Goal: Task Accomplishment & Management: Manage account settings

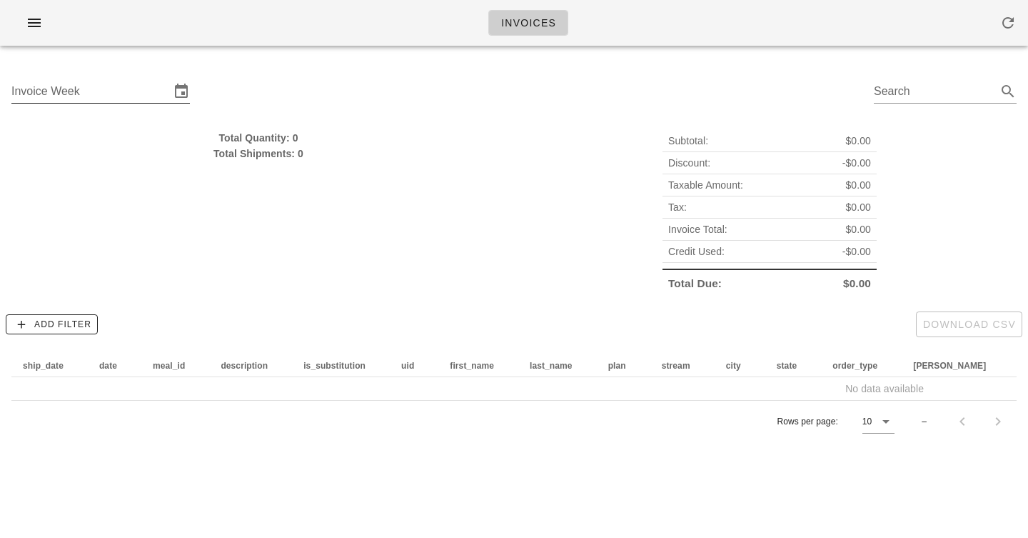
click at [125, 88] on input "Invoice Week" at bounding box center [90, 91] width 159 height 23
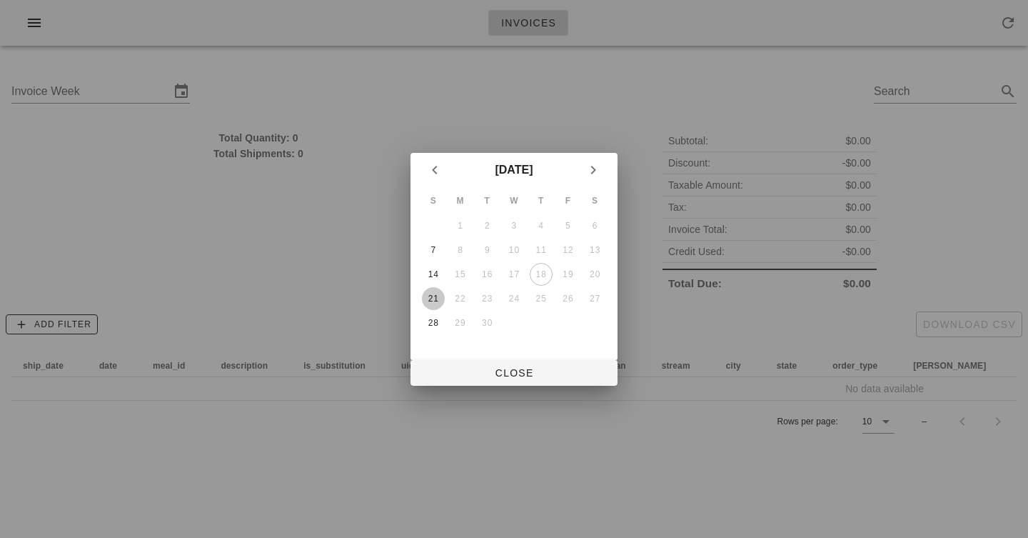
click at [434, 302] on div "21" at bounding box center [433, 299] width 23 height 10
click at [515, 377] on span "Close" at bounding box center [514, 372] width 184 height 11
type input "Sunday September 21"
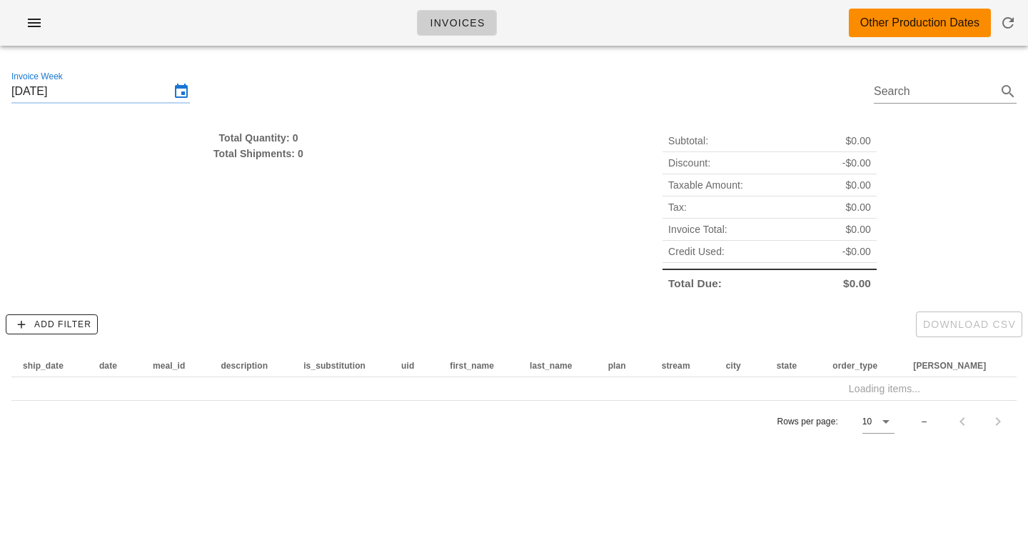
click at [676, 19] on div "Invoices Other Production Dates" at bounding box center [514, 23] width 1028 height 46
click at [559, 19] on div "Invoices Other Production Dates" at bounding box center [514, 23] width 1028 height 46
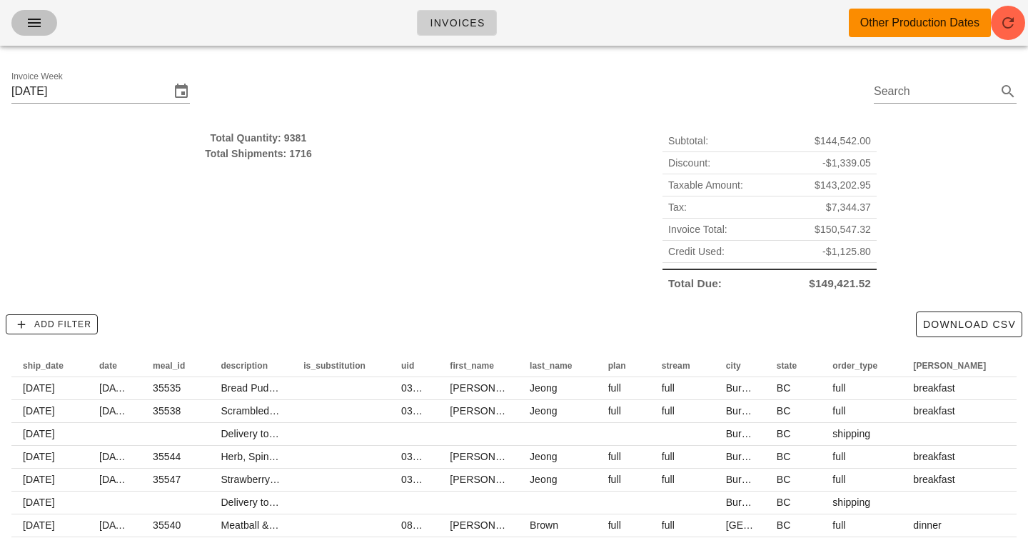
click at [38, 24] on icon "button" at bounding box center [34, 22] width 17 height 17
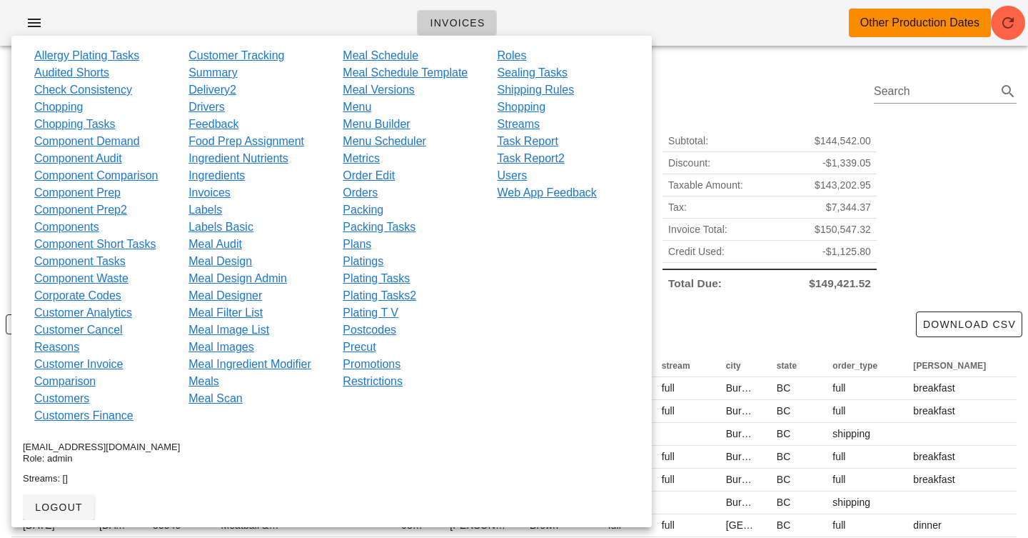
click at [338, 19] on div "Invoices Other Production Dates" at bounding box center [514, 23] width 1028 height 46
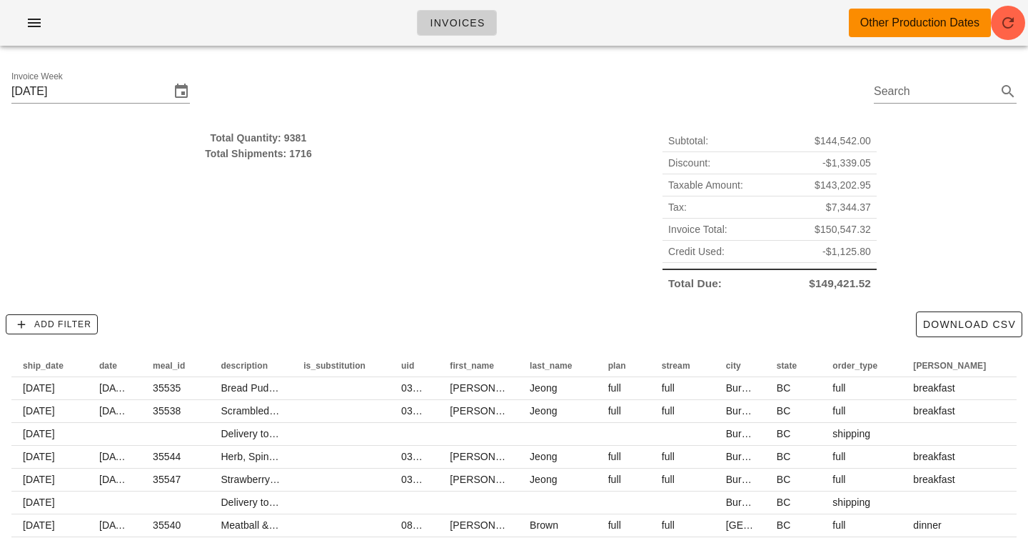
click at [321, 25] on div "Invoices Other Production Dates" at bounding box center [514, 23] width 1028 height 46
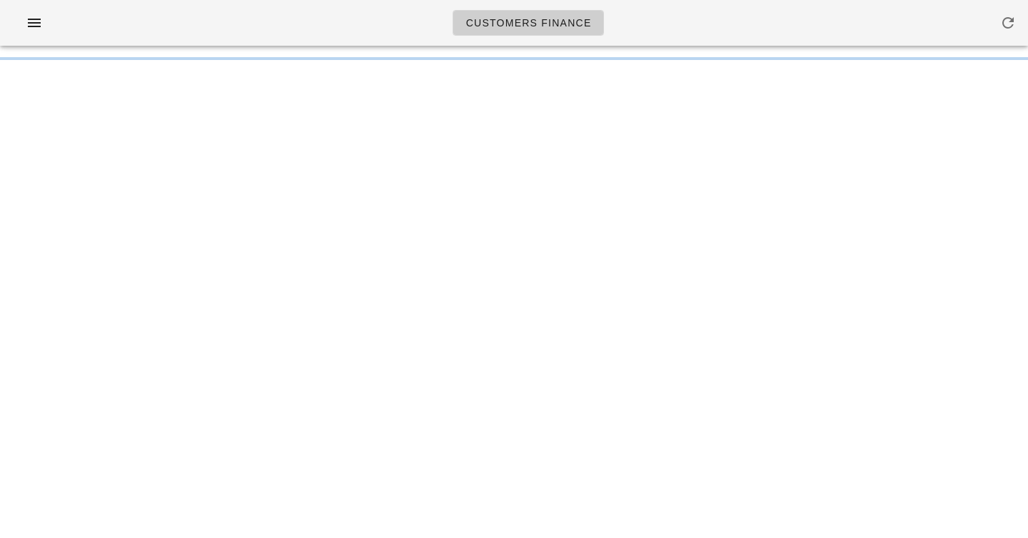
click at [22, 69] on div "Customers Finance Something unexpected happened. Please refresh the page and ch…" at bounding box center [514, 269] width 1028 height 538
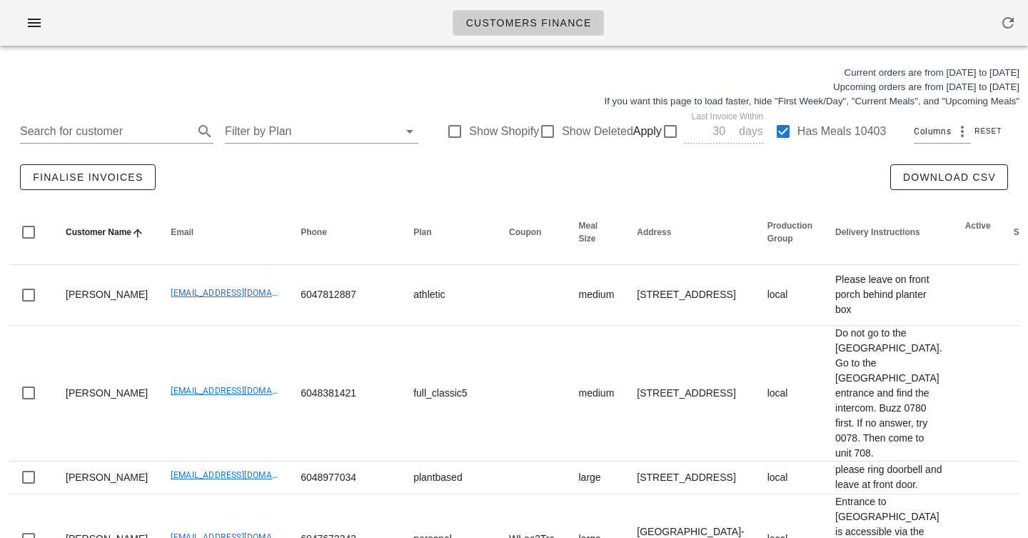
click at [345, 191] on div "Finalise Invoices Download CSV" at bounding box center [514, 177] width 1011 height 46
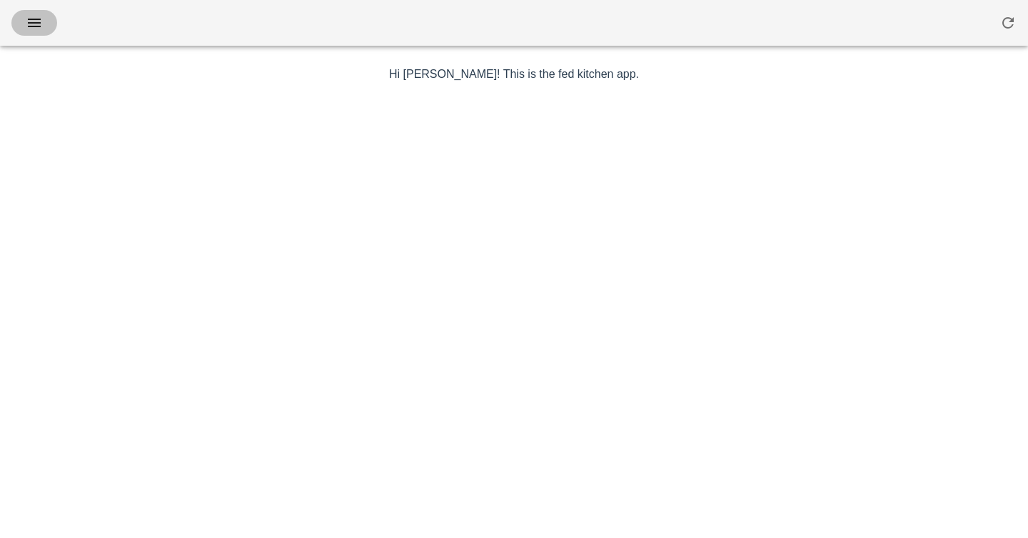
click at [31, 21] on icon "button" at bounding box center [34, 22] width 17 height 17
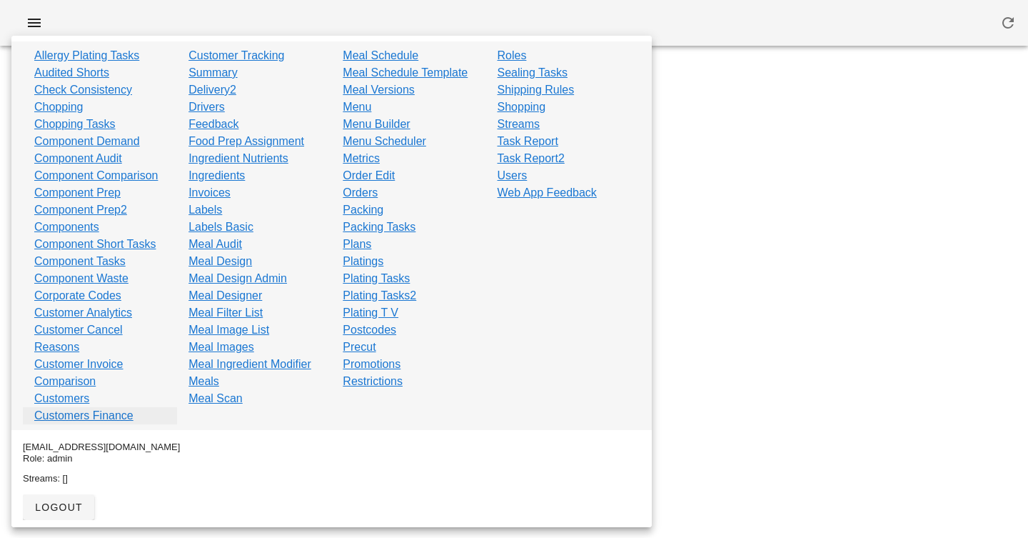
click at [96, 418] on link "Customers Finance" at bounding box center [83, 415] width 99 height 17
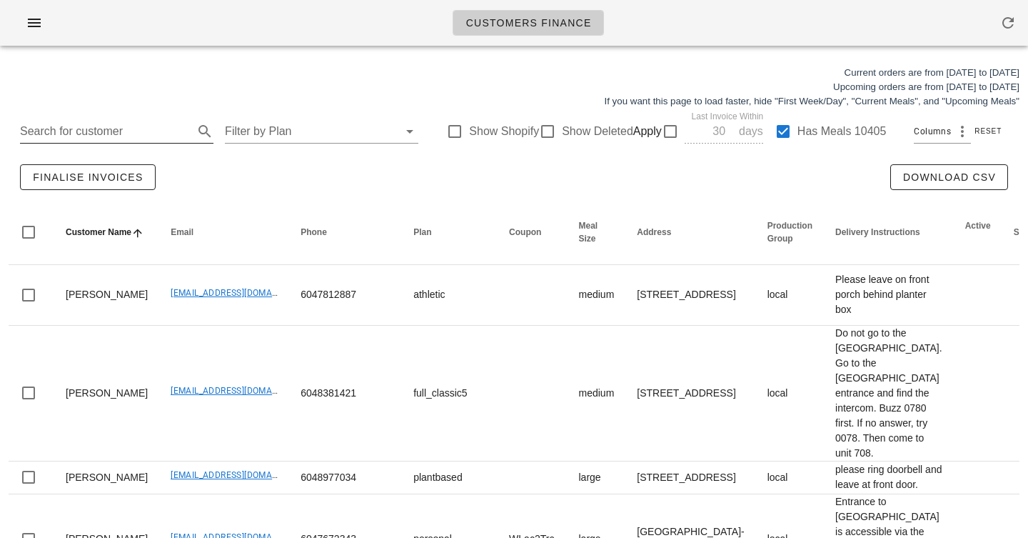
click at [134, 141] on input "Search for customer" at bounding box center [105, 131] width 171 height 23
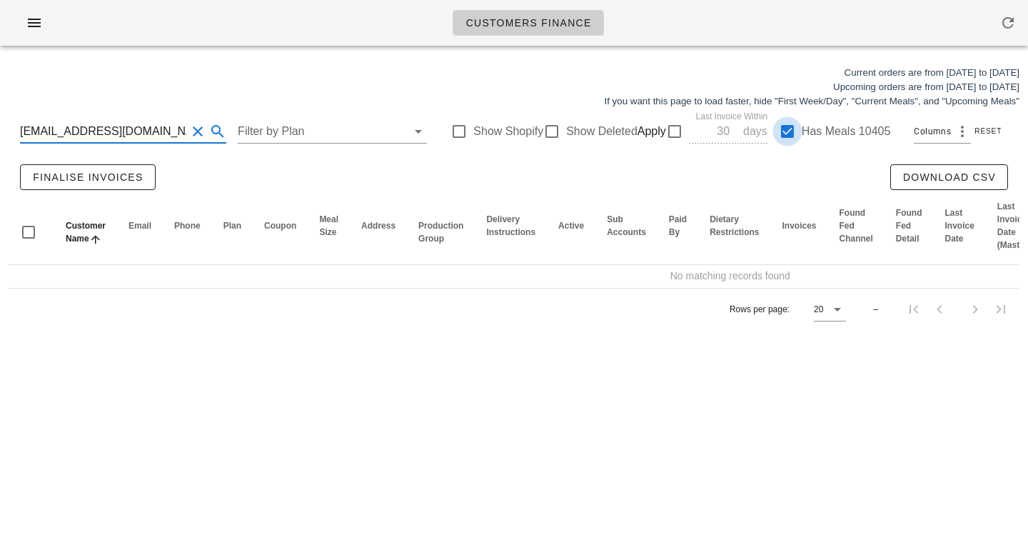
type input "evokebhrtclinic@gmail.com"
click at [779, 131] on div at bounding box center [788, 131] width 24 height 24
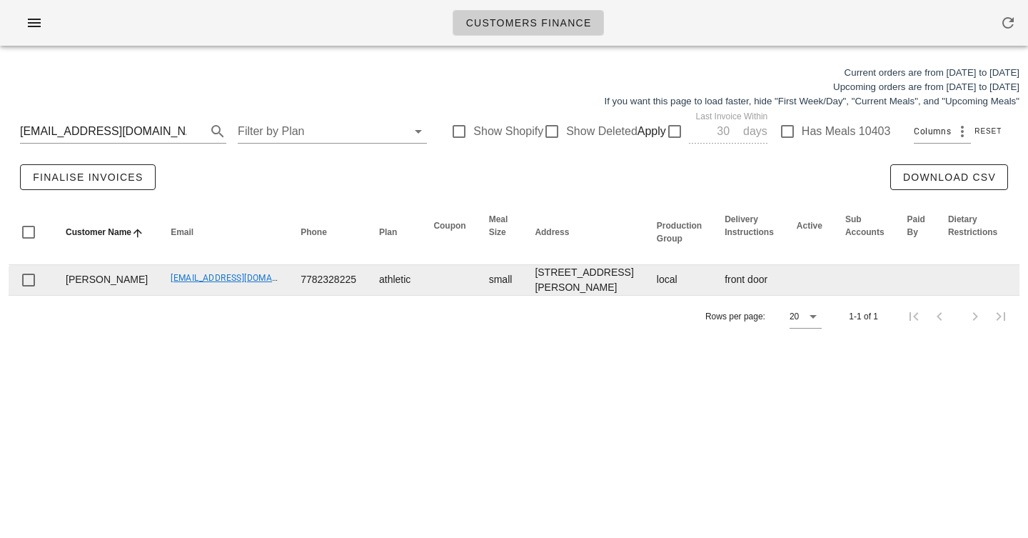
scroll to position [0, 554]
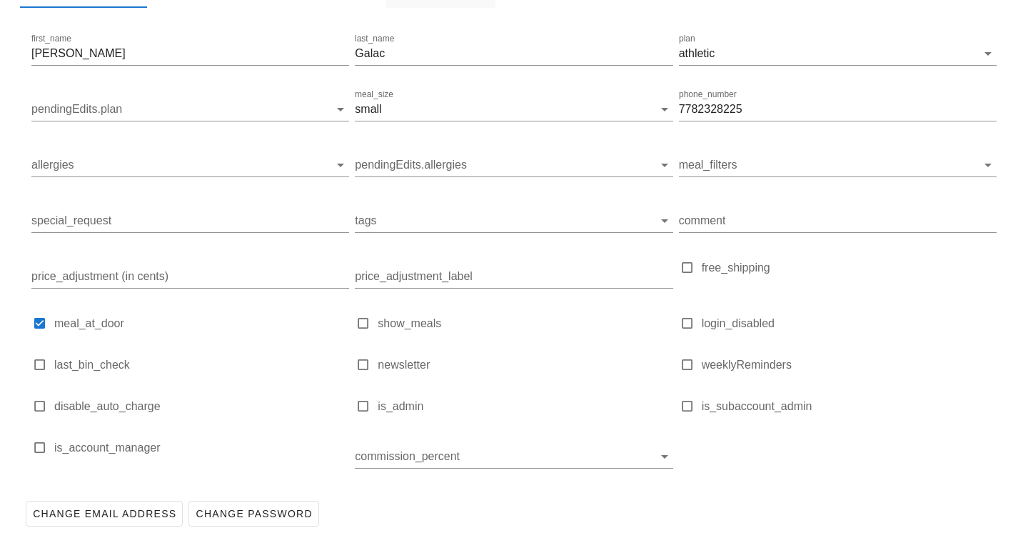
scroll to position [251, 0]
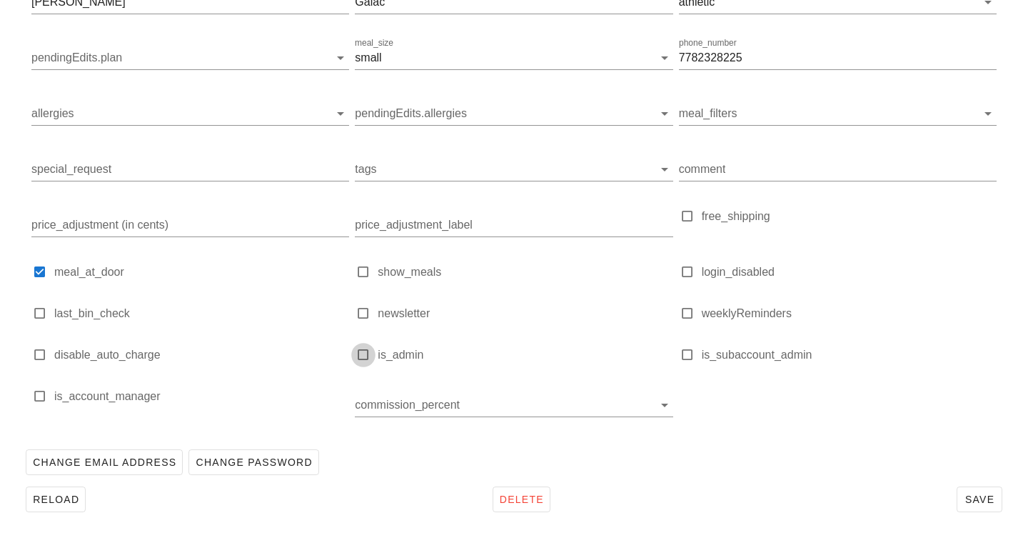
click at [361, 359] on div at bounding box center [364, 355] width 20 height 20
type input "Lana Galac (evokebhrtclinic@gmail.com)"
click at [361, 359] on div at bounding box center [364, 355] width 20 height 20
checkbox input "false"
click at [41, 394] on div at bounding box center [40, 396] width 20 height 20
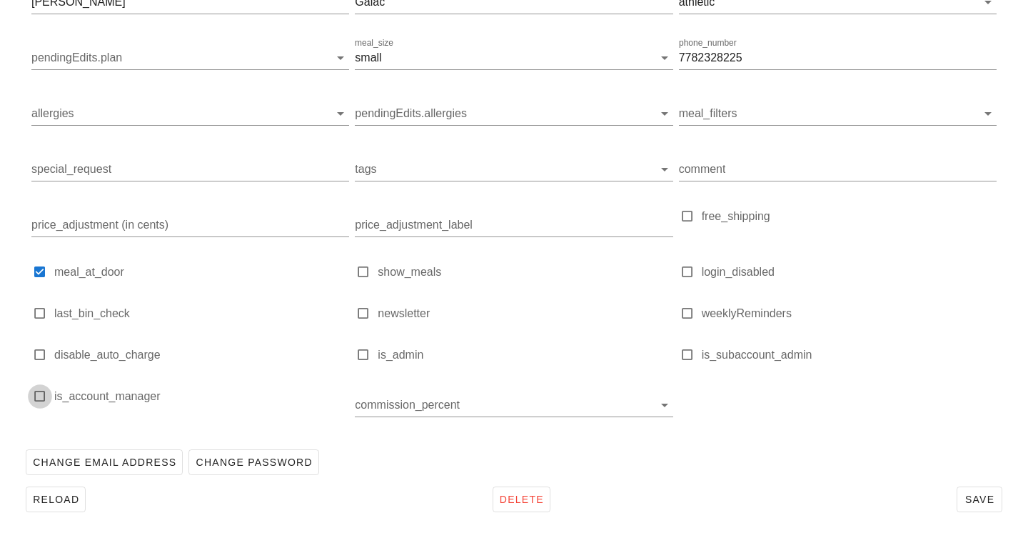
checkbox input "true"
click at [982, 501] on span "Save" at bounding box center [980, 499] width 33 height 11
click at [426, 409] on input "commission_percent" at bounding box center [504, 405] width 298 height 23
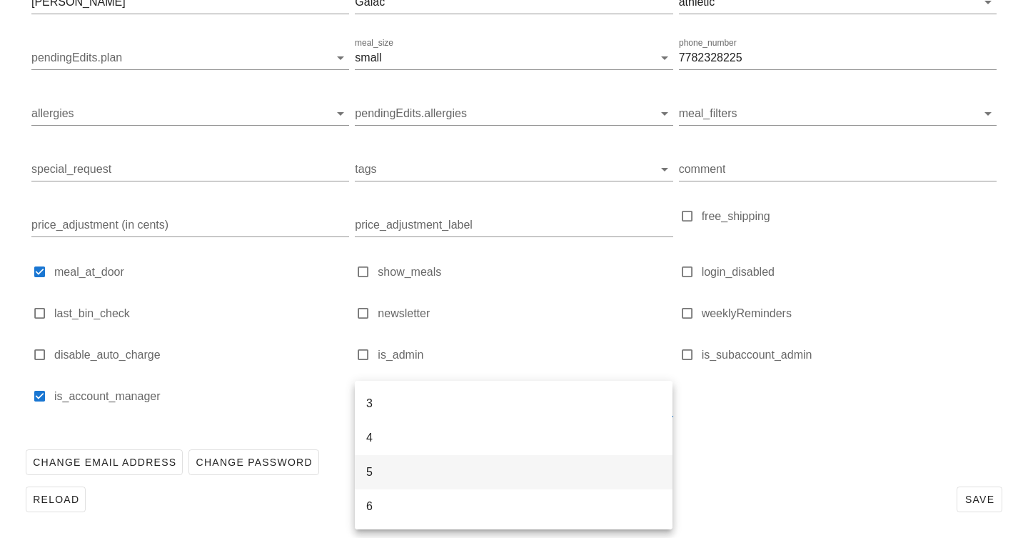
click at [480, 474] on div "5" at bounding box center [513, 472] width 295 height 14
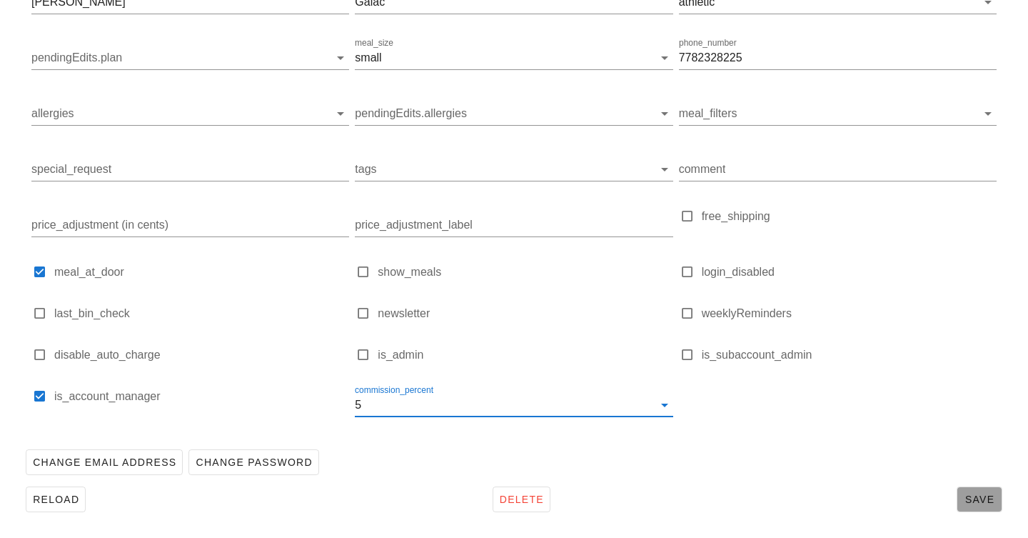
click at [971, 491] on button "Save" at bounding box center [980, 499] width 46 height 26
click at [971, 494] on span "Save" at bounding box center [980, 499] width 33 height 11
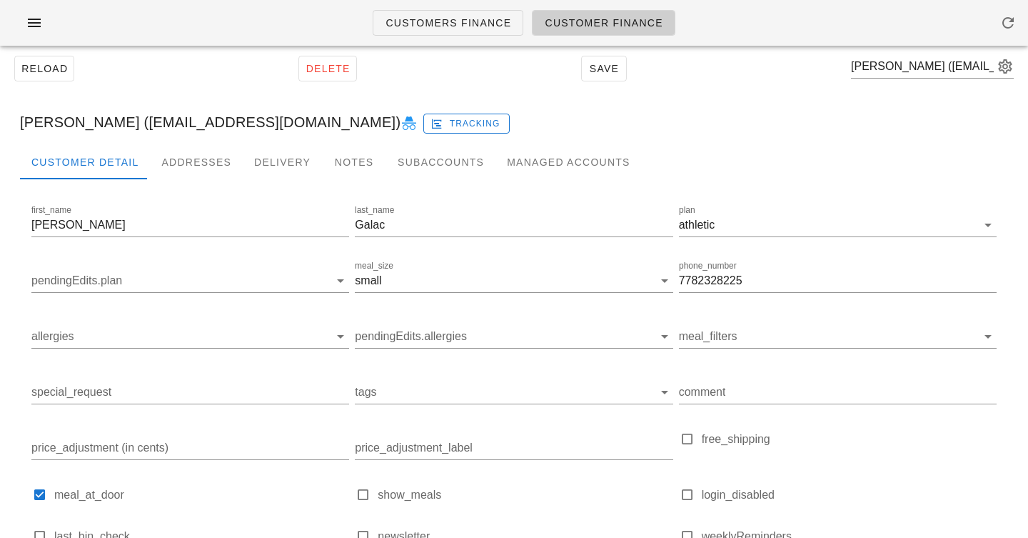
scroll to position [0, 0]
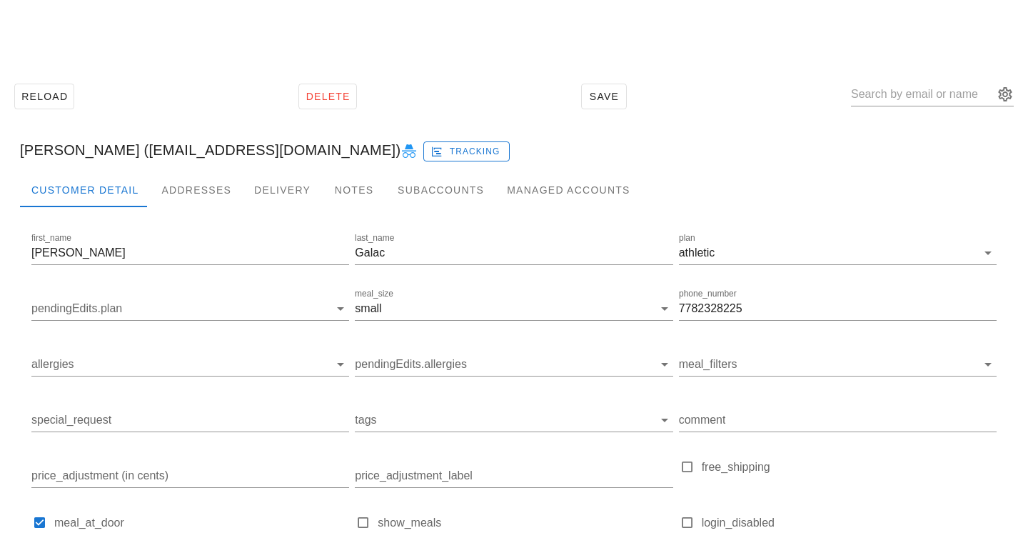
scroll to position [251, 0]
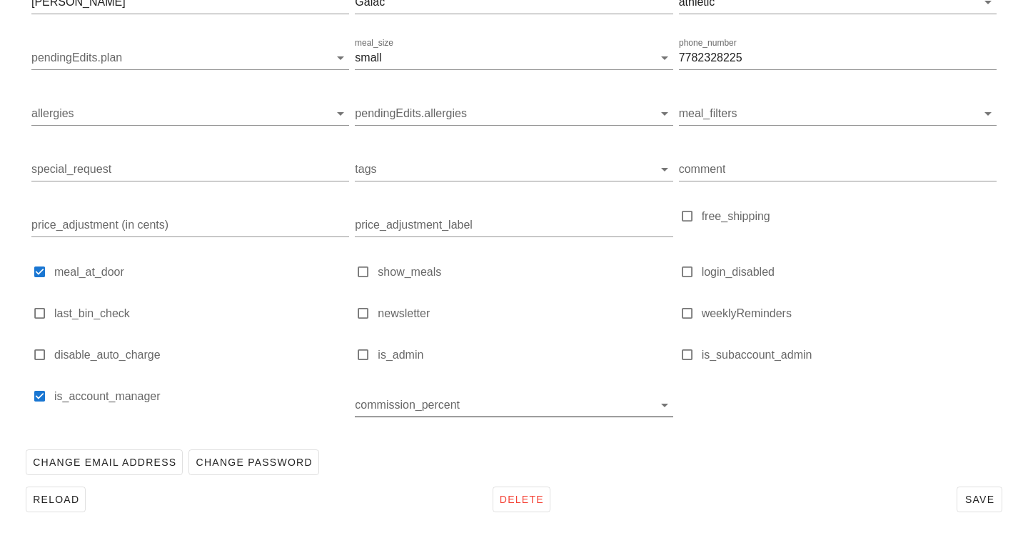
click at [514, 399] on input "commission_percent" at bounding box center [504, 405] width 298 height 23
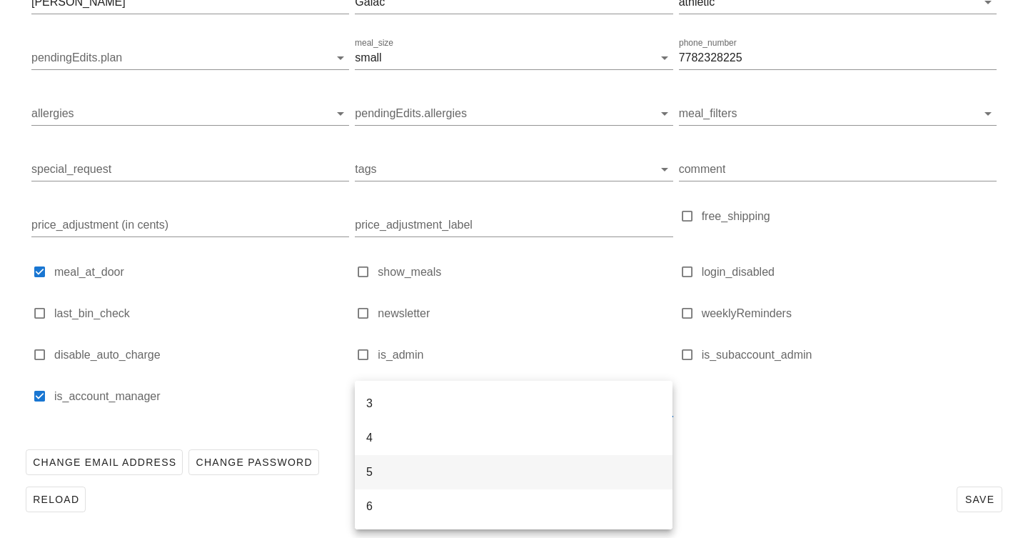
click at [489, 464] on div "5" at bounding box center [513, 471] width 295 height 31
type input "[PERSON_NAME] ([EMAIL_ADDRESS][DOMAIN_NAME])"
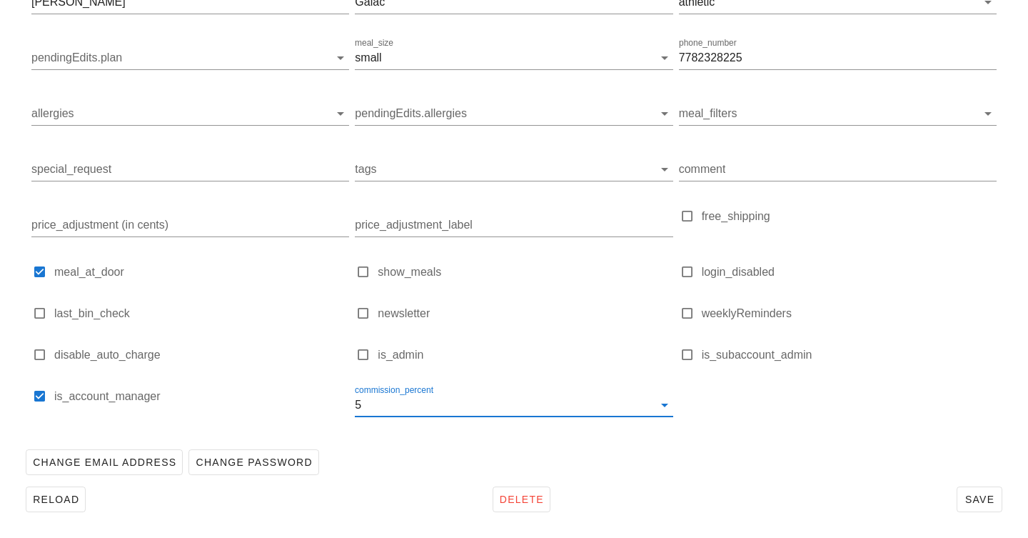
click at [956, 505] on div "Reload Delete Save" at bounding box center [514, 499] width 988 height 37
click at [966, 505] on span "Save" at bounding box center [980, 499] width 33 height 11
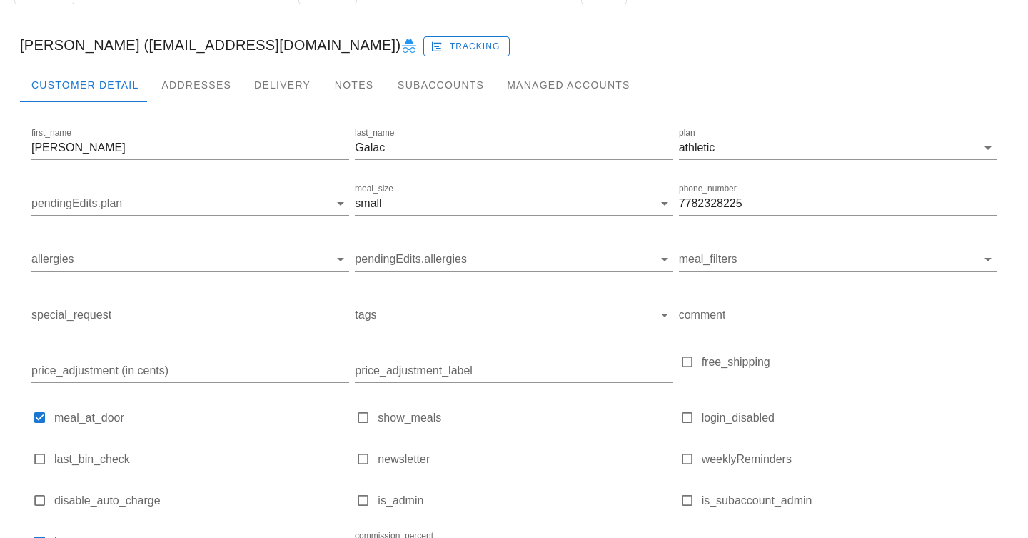
scroll to position [0, 0]
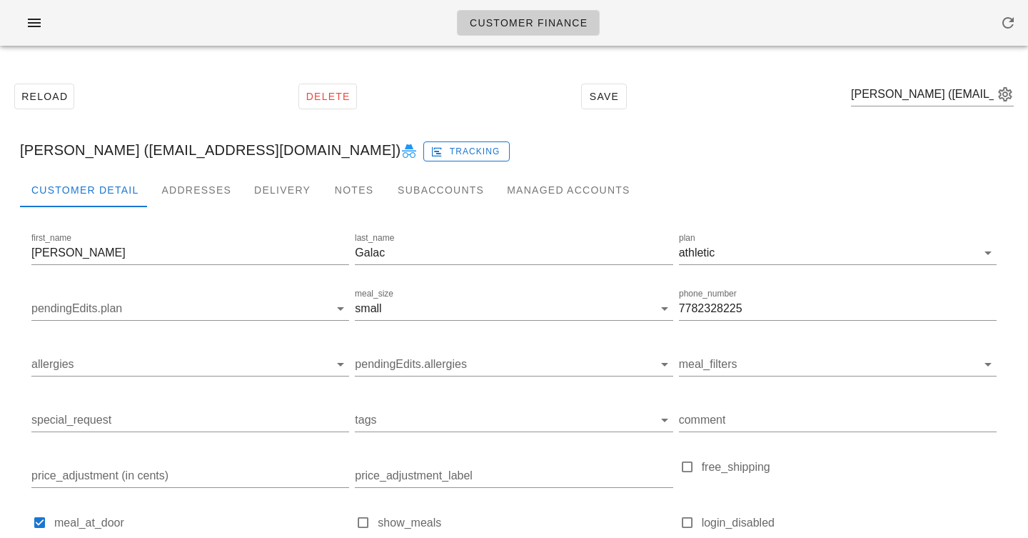
click at [809, 29] on div "Customer Finance" at bounding box center [514, 23] width 1028 height 46
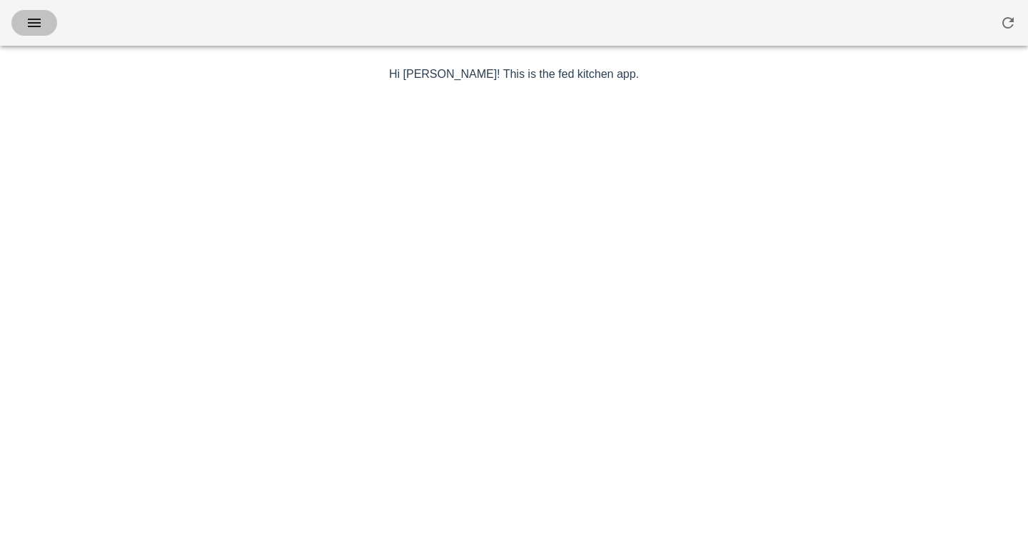
click at [50, 24] on button "button" at bounding box center [34, 23] width 46 height 26
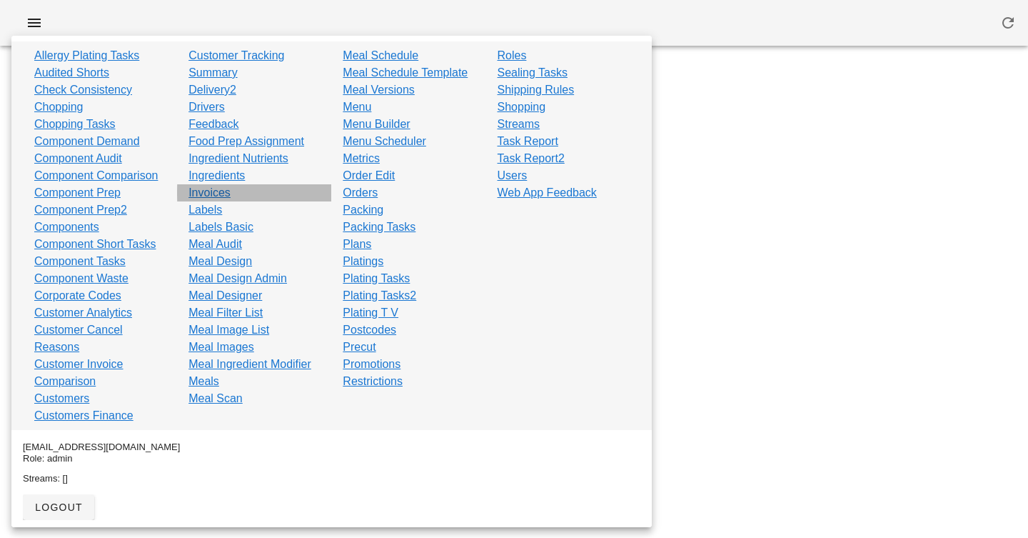
click at [209, 186] on link "Invoices" at bounding box center [210, 192] width 42 height 17
